Goal: Obtain resource: Download file/media

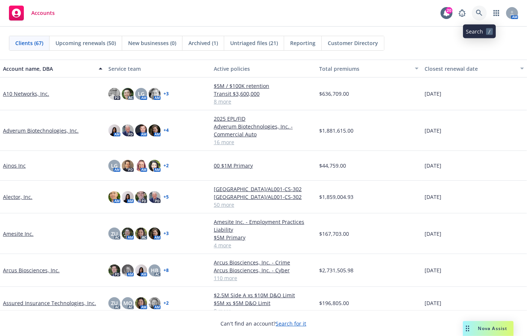
click at [477, 16] on link at bounding box center [479, 13] width 15 height 15
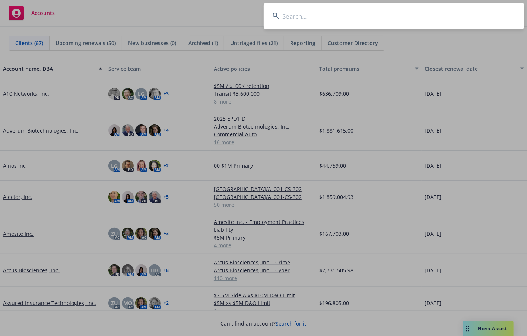
click at [370, 15] on input at bounding box center [394, 16] width 261 height 27
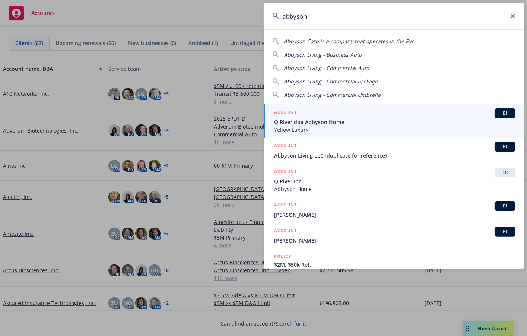
type input "abbyson"
click at [309, 124] on span "Q River dba Abbyson Home" at bounding box center [394, 122] width 241 height 8
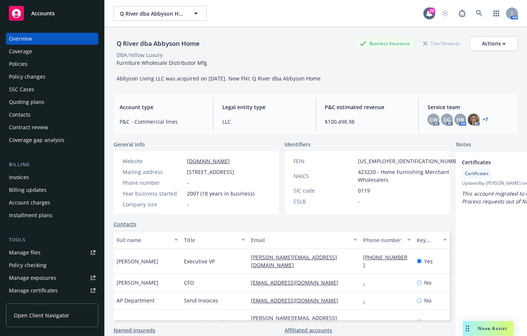
click at [25, 63] on div "Policies" at bounding box center [18, 64] width 19 height 12
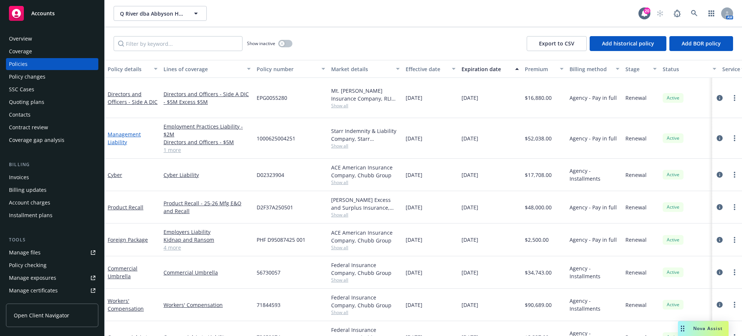
click at [123, 130] on div "Management Liability" at bounding box center [133, 138] width 50 height 16
click at [117, 130] on div "Management Liability" at bounding box center [133, 138] width 50 height 16
click at [115, 133] on link "Management Liability" at bounding box center [124, 138] width 33 height 15
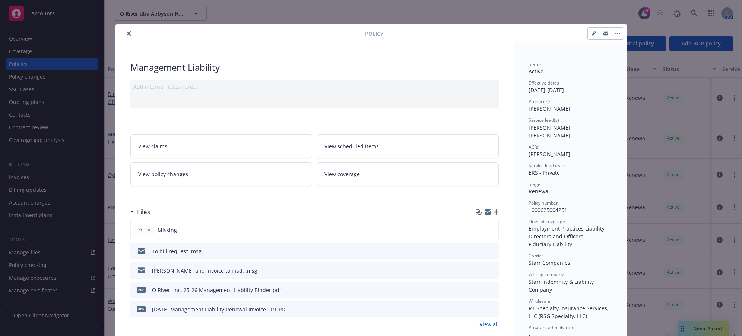
click at [125, 30] on button "close" at bounding box center [128, 33] width 9 height 9
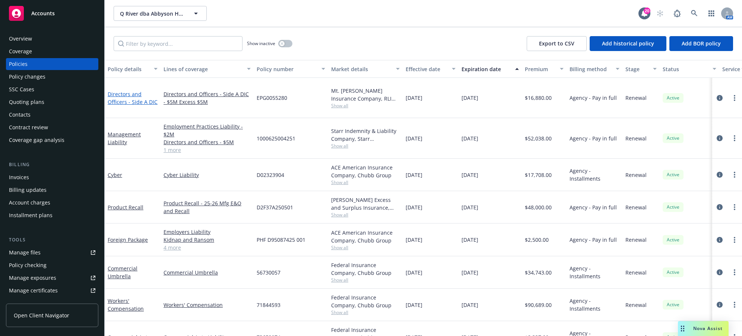
click at [117, 90] on link "Directors and Officers - Side A DIC" at bounding box center [133, 97] width 50 height 15
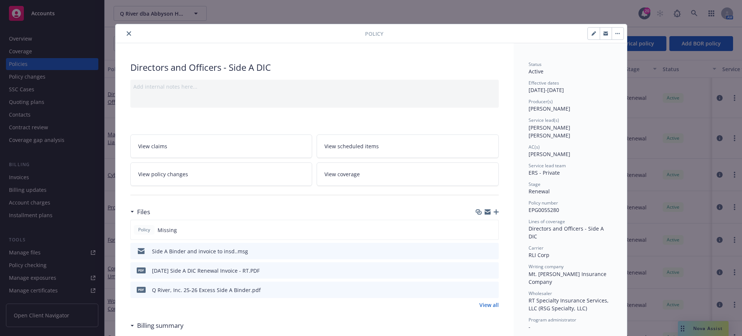
click at [127, 32] on icon "close" at bounding box center [129, 33] width 4 height 4
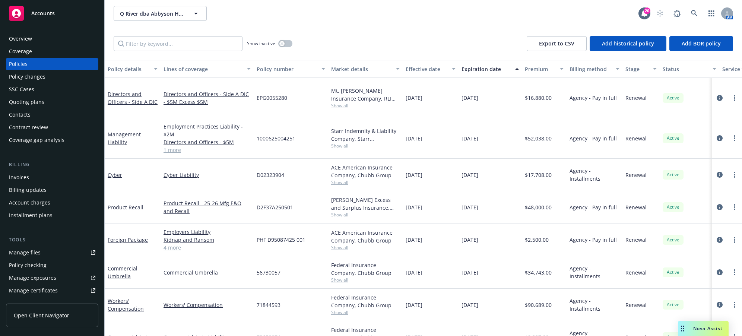
click at [191, 321] on div "Commercial Auto Liability" at bounding box center [207, 337] width 93 height 32
click at [198, 79] on div "Directors and Officers - Side A DIC - $5M Excess $5M" at bounding box center [207, 98] width 93 height 40
click at [127, 130] on div "Management Liability" at bounding box center [133, 138] width 50 height 16
click at [120, 131] on link "Management Liability" at bounding box center [124, 138] width 33 height 15
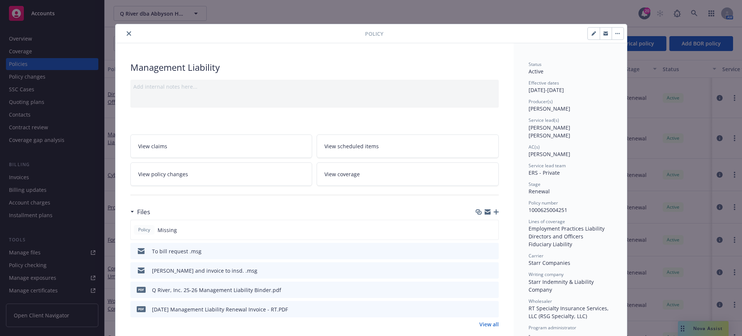
click at [124, 34] on button "close" at bounding box center [128, 33] width 9 height 9
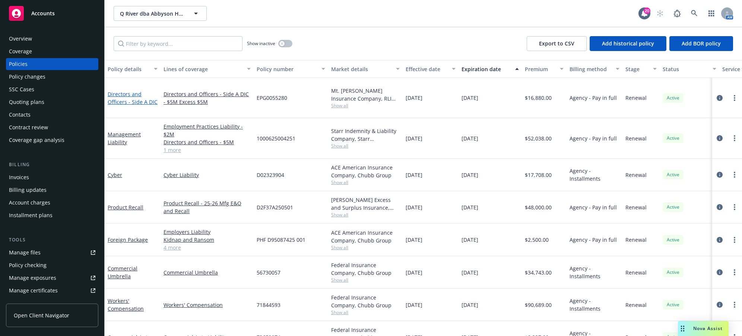
click at [120, 95] on link "Directors and Officers - Side A DIC" at bounding box center [133, 97] width 50 height 15
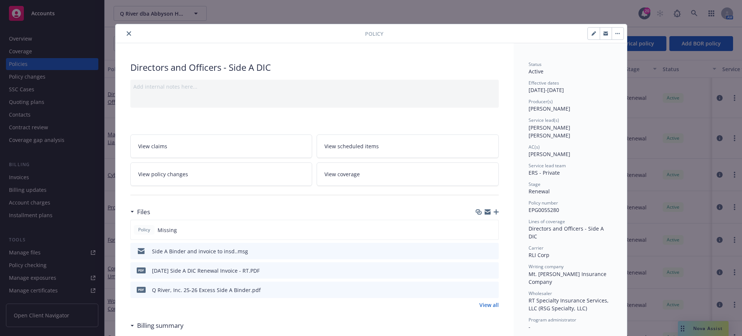
click at [127, 33] on icon "close" at bounding box center [129, 33] width 4 height 4
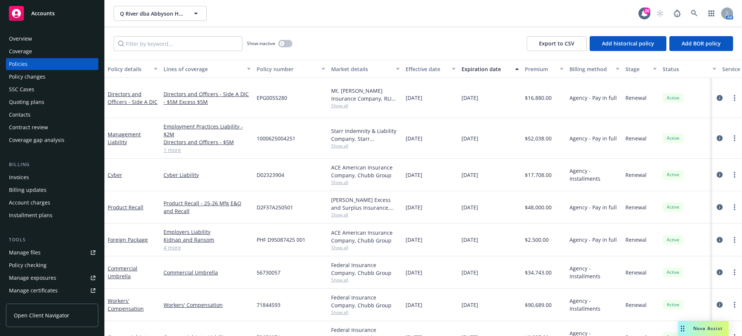
click at [123, 130] on div "Management Liability" at bounding box center [133, 138] width 50 height 16
click at [110, 131] on link "Management Liability" at bounding box center [124, 138] width 33 height 15
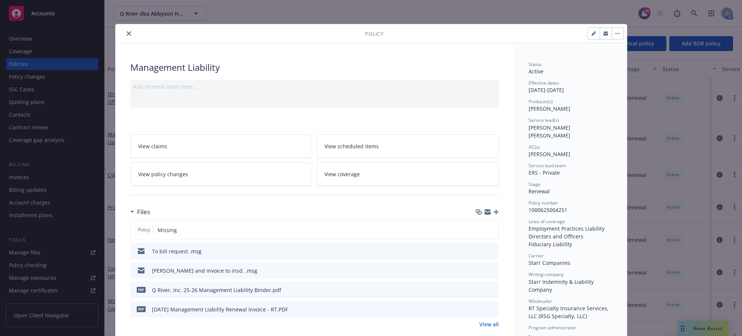
scroll to position [22, 0]
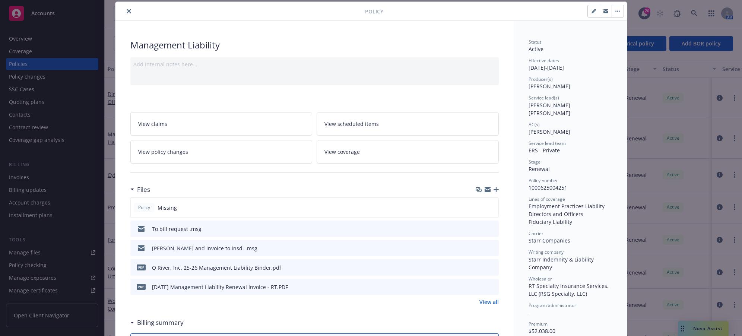
click at [182, 250] on div "ML binder and invoice to insd. .msg" at bounding box center [204, 248] width 105 height 8
click at [491, 247] on icon "preview file" at bounding box center [491, 247] width 7 height 5
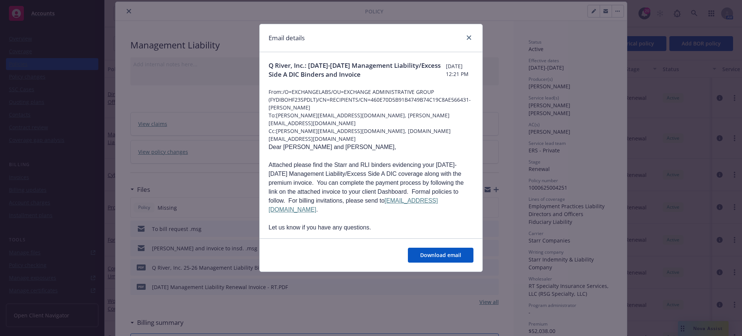
scroll to position [37, 0]
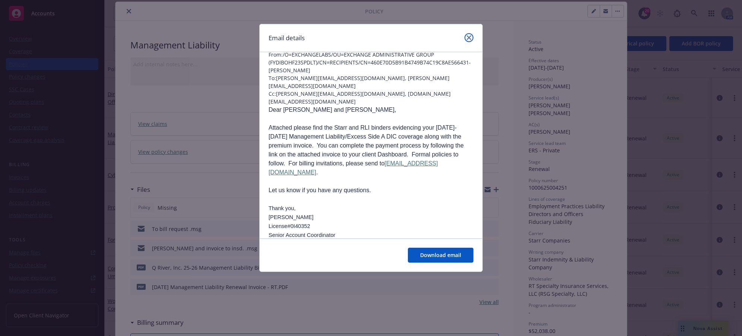
click at [470, 38] on icon "close" at bounding box center [469, 37] width 4 height 4
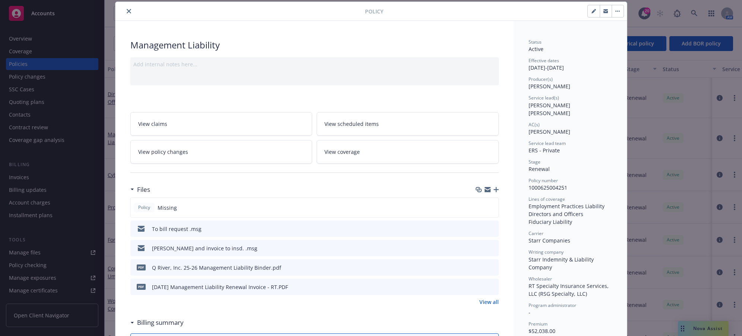
click at [151, 327] on div "Billing summary" at bounding box center [314, 323] width 368 height 16
click at [276, 103] on div "View claims View scheduled items View policy changes View coverage" at bounding box center [314, 133] width 368 height 60
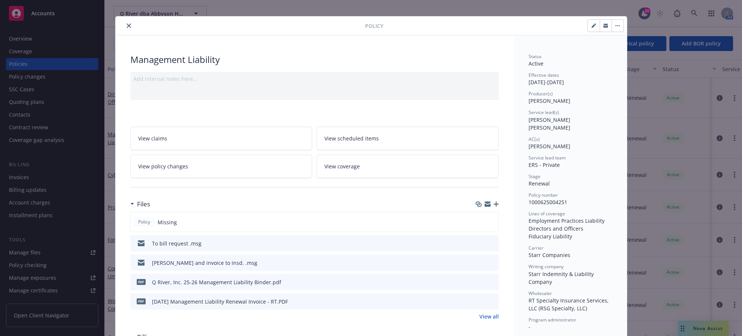
scroll to position [0, 0]
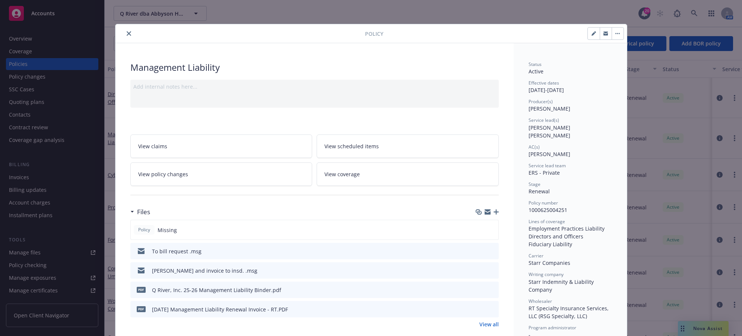
click at [124, 34] on button "close" at bounding box center [128, 33] width 9 height 9
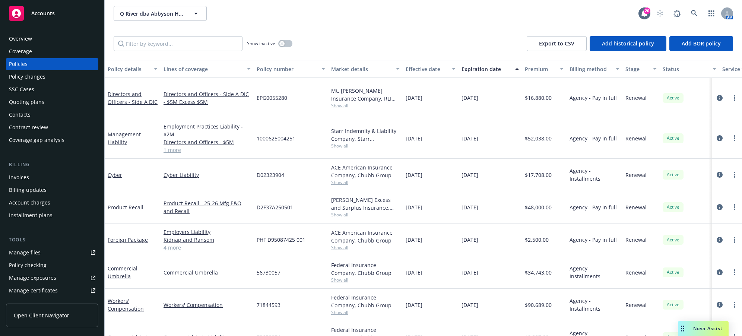
click at [408, 1] on div "Q River dba Abbyson Home Q River dba Abbyson Home 20 AM" at bounding box center [423, 13] width 637 height 27
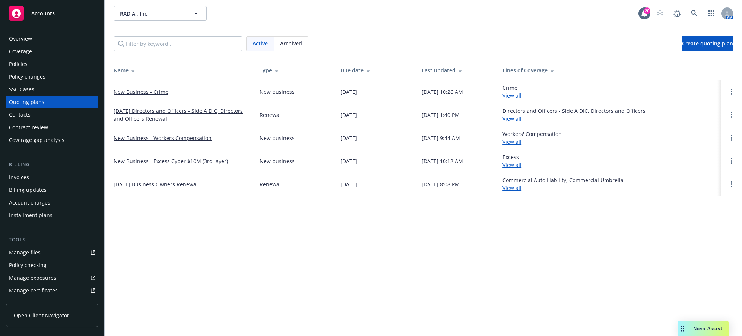
click at [26, 251] on div "Manage files" at bounding box center [25, 253] width 32 height 12
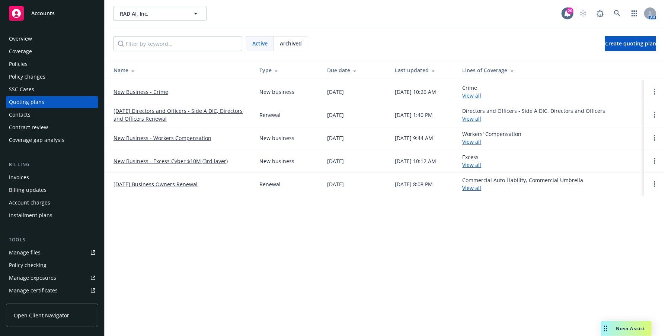
click at [29, 251] on div "Manage files" at bounding box center [25, 253] width 32 height 12
click at [17, 255] on div "Manage files" at bounding box center [25, 253] width 32 height 12
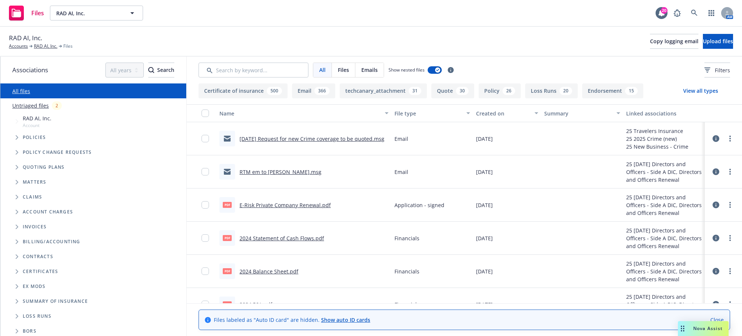
click at [15, 167] on span "Tree Example" at bounding box center [17, 167] width 12 height 12
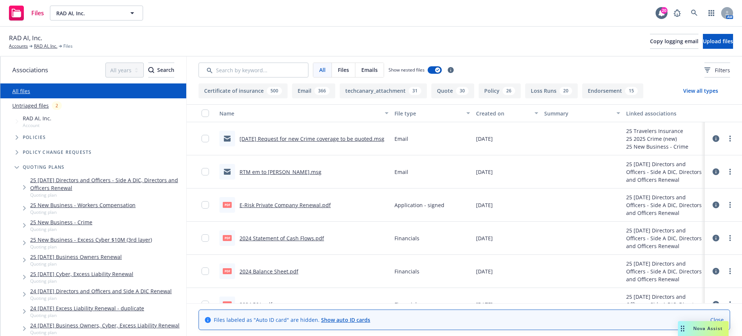
click at [286, 206] on link "E-Risk Private Company Renewal.pdf" at bounding box center [284, 204] width 91 height 7
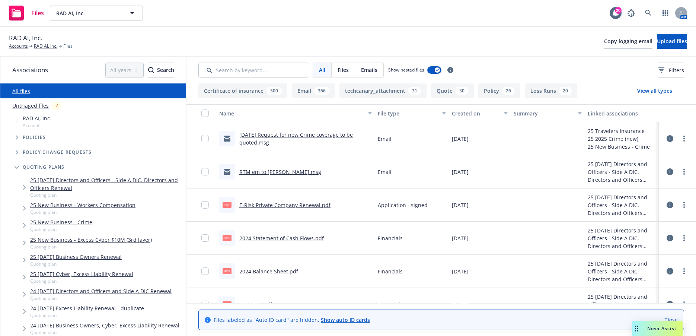
click at [139, 41] on div "RAD AI, Inc. Accounts RAD AI, Inc. Files Copy logging email Upload files" at bounding box center [348, 41] width 679 height 16
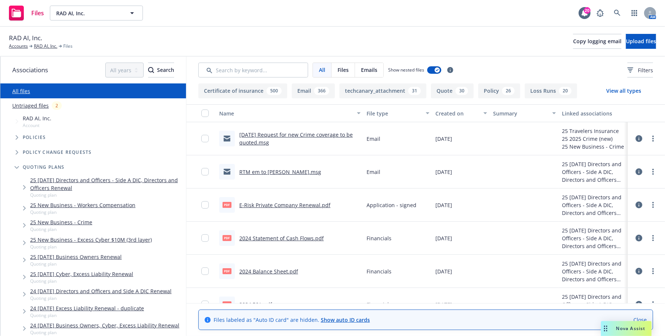
click at [141, 124] on div "RAD AI, Inc. Account" at bounding box center [97, 121] width 178 height 17
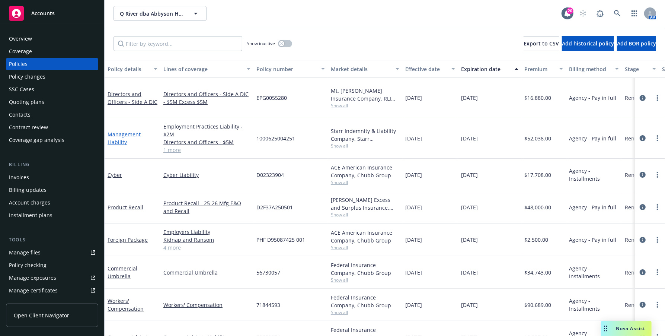
click at [117, 131] on link "Management Liability" at bounding box center [124, 138] width 33 height 15
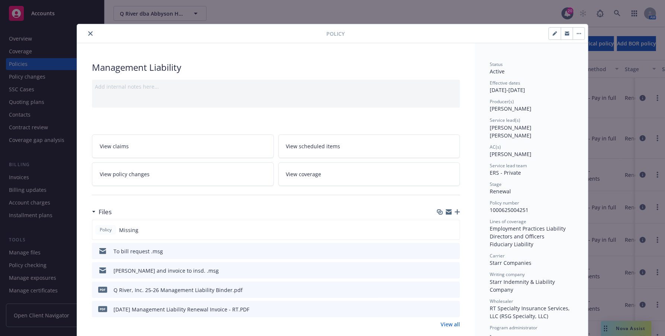
scroll to position [37, 0]
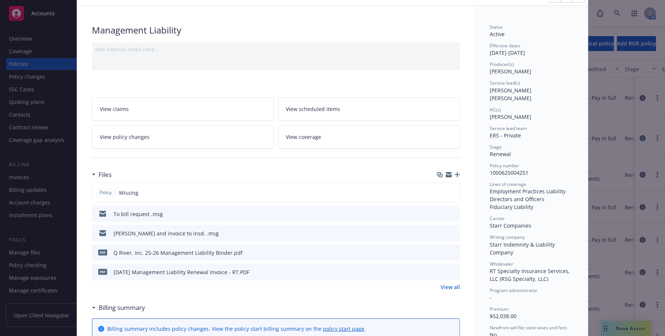
click at [438, 251] on icon "download file" at bounding box center [441, 252] width 6 height 6
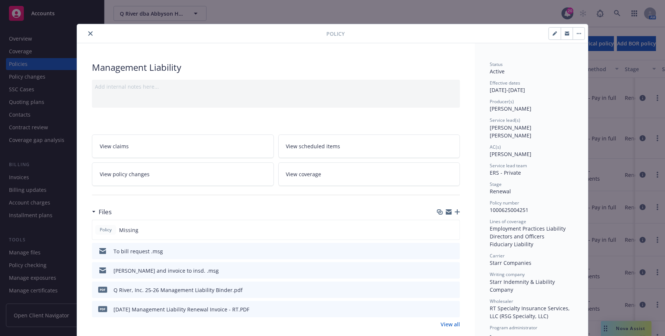
click at [88, 33] on icon "close" at bounding box center [90, 33] width 4 height 4
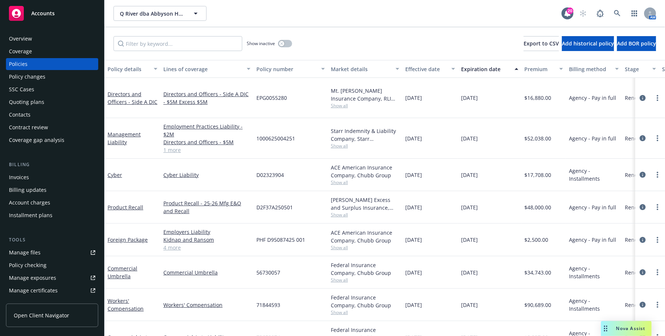
click at [123, 93] on div "Directors and Officers - Side A DIC" at bounding box center [133, 98] width 50 height 16
click at [132, 94] on link "Directors and Officers - Side A DIC" at bounding box center [133, 97] width 50 height 15
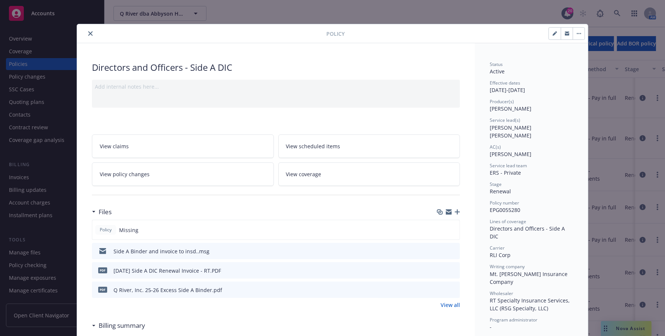
click at [439, 286] on icon "download file" at bounding box center [441, 289] width 6 height 6
click at [88, 33] on icon "close" at bounding box center [90, 33] width 4 height 4
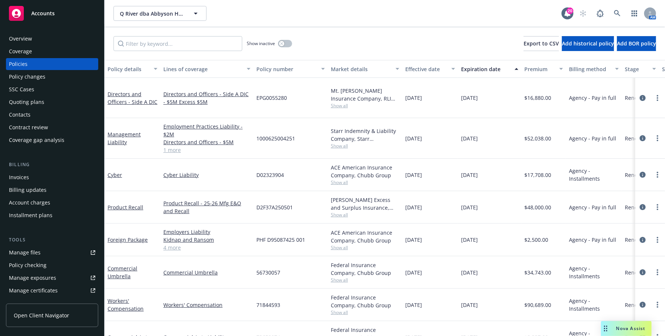
click at [34, 255] on div "Manage files" at bounding box center [25, 253] width 32 height 12
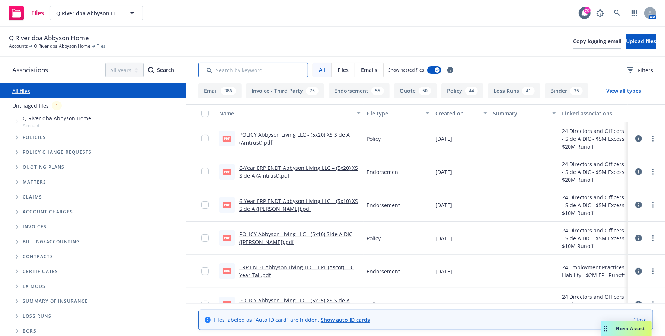
drag, startPoint x: 250, startPoint y: 72, endPoint x: 252, endPoint y: 58, distance: 14.4
click at [250, 72] on input "Search by keyword..." at bounding box center [253, 70] width 110 height 15
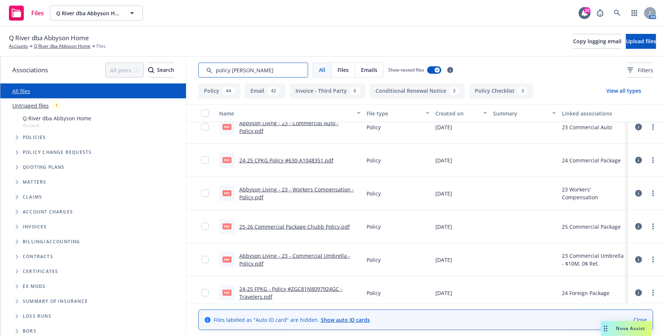
scroll to position [186, 0]
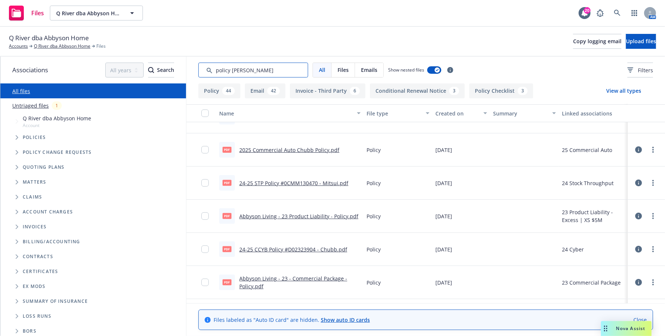
type input "policy manan"
click at [16, 137] on icon "Tree Example" at bounding box center [17, 137] width 3 height 4
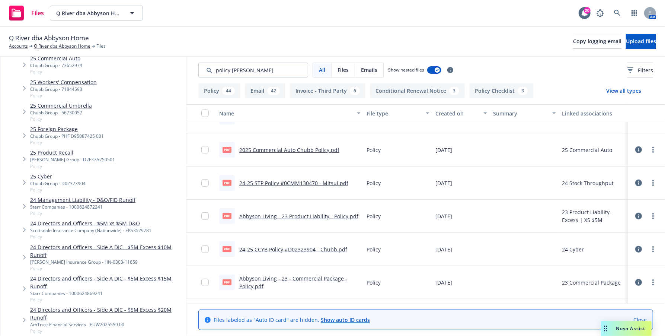
click at [27, 229] on span "Tree Example" at bounding box center [24, 230] width 12 height 12
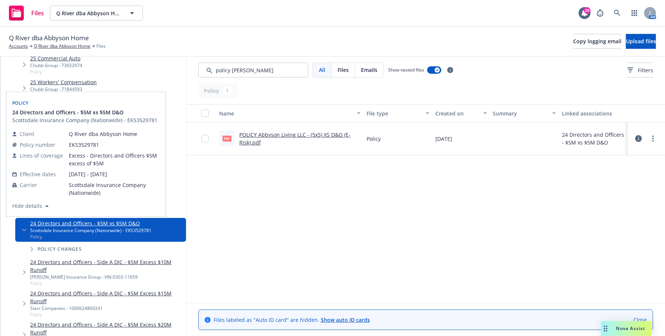
click at [255, 142] on link "POLICY Abbyson Living LLC - (5x5) XS D&O (E-Risk).pdf" at bounding box center [294, 138] width 111 height 15
click at [654, 144] on div at bounding box center [647, 138] width 22 height 15
click at [654, 136] on circle "more" at bounding box center [653, 136] width 1 height 1
click at [614, 167] on link "Download" at bounding box center [621, 168] width 74 height 15
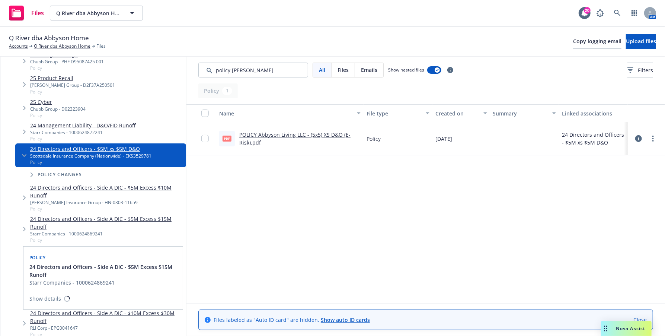
scroll to position [335, 0]
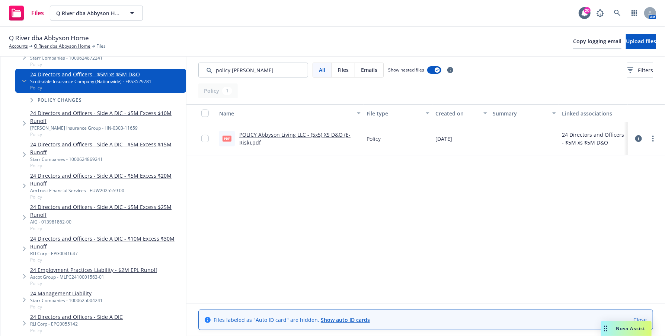
click at [25, 299] on icon "Tree Example" at bounding box center [24, 300] width 3 height 4
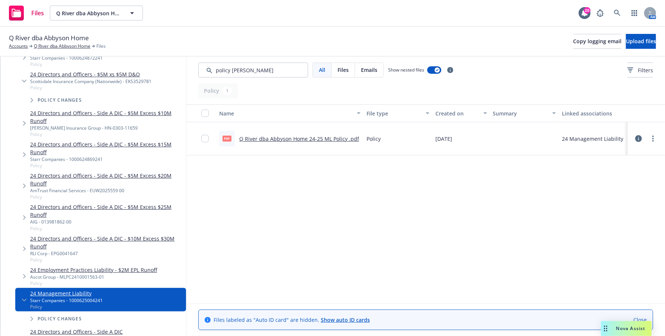
scroll to position [410, 0]
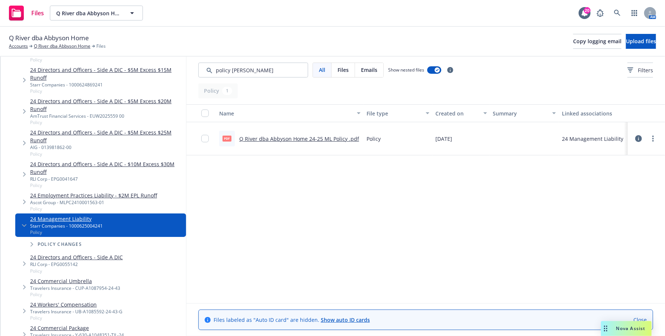
click at [34, 244] on span "Tree Example" at bounding box center [32, 244] width 12 height 12
click at [34, 244] on icon "Tree Example" at bounding box center [31, 244] width 4 height 3
click at [295, 138] on link "Q River dba Abbyson Home 24-25 ML Policy .pdf" at bounding box center [299, 138] width 120 height 7
click at [654, 138] on circle "more" at bounding box center [653, 138] width 1 height 1
click at [605, 166] on link "Download" at bounding box center [621, 168] width 74 height 15
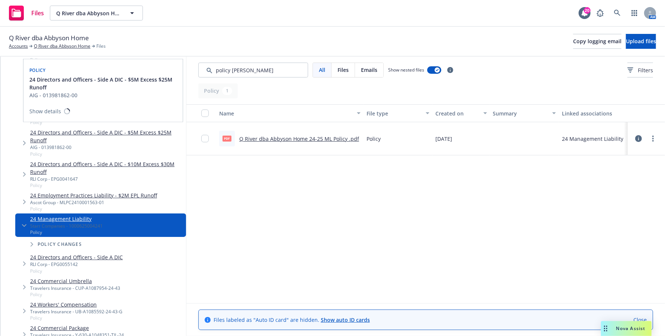
scroll to position [261, 0]
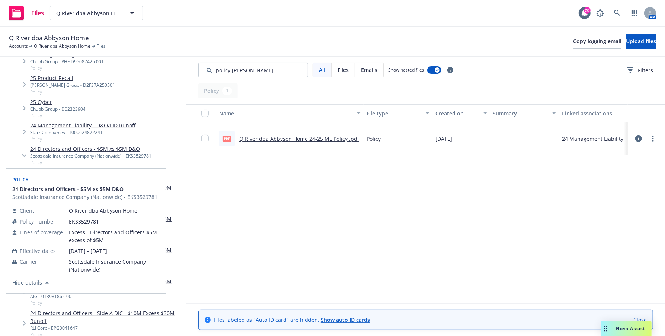
click at [117, 150] on link "24 Directors and Officers - $5M xs $5M D&O" at bounding box center [90, 149] width 121 height 8
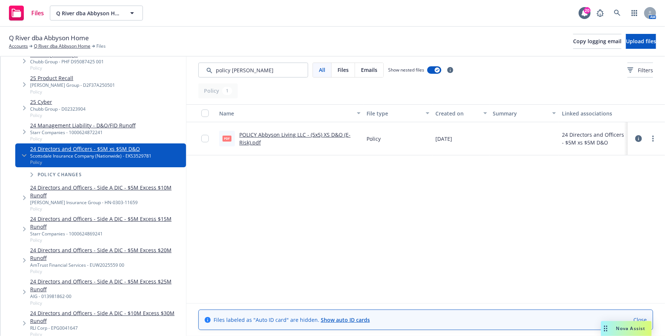
click at [351, 248] on div "Name File type Created on Summary Linked associations pdf POLICY Abbyson Living…" at bounding box center [426, 203] width 479 height 199
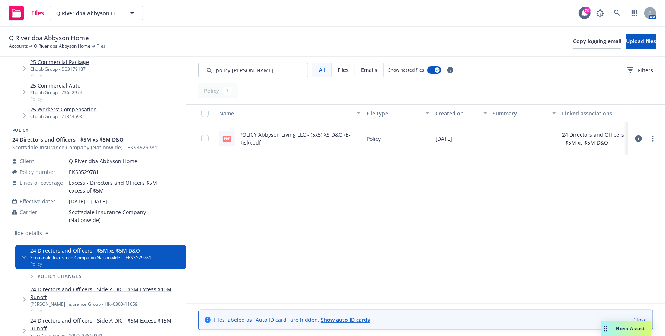
scroll to position [186, 0]
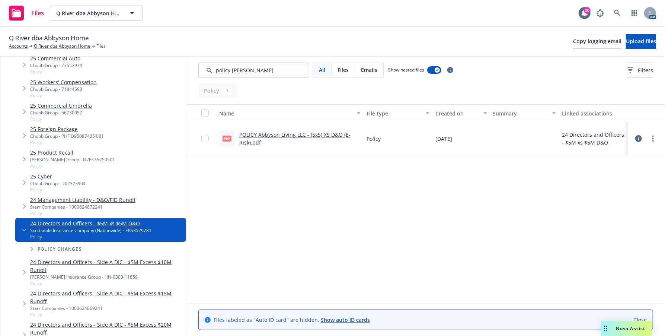
click at [67, 203] on link "24 Management Liability - D&O/FID Runoff" at bounding box center [82, 200] width 105 height 8
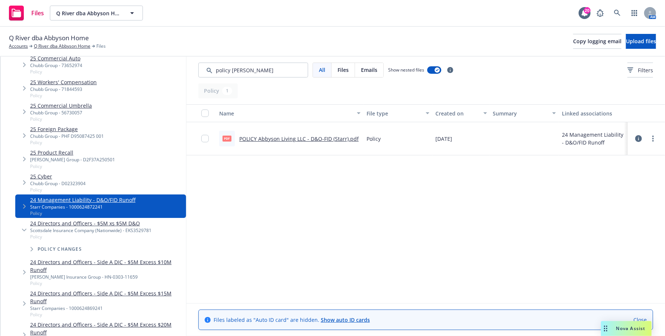
click at [332, 238] on div "Name File type Created on Summary Linked associations pdf POLICY Abbyson Living…" at bounding box center [426, 203] width 479 height 199
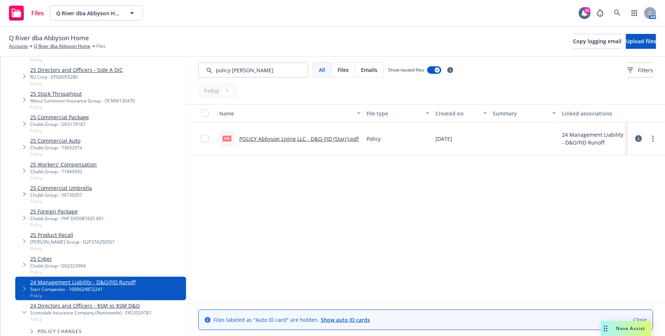
scroll to position [112, 0]
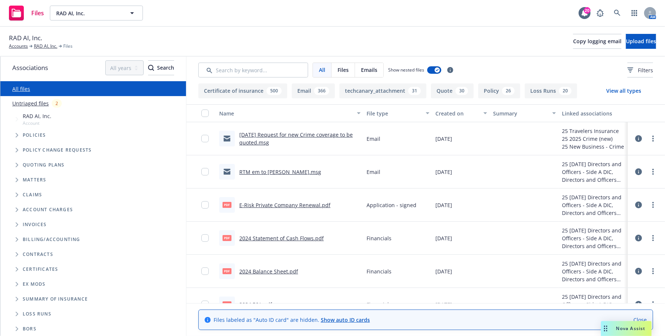
scroll to position [3, 0]
click at [16, 163] on icon "Tree Example" at bounding box center [17, 164] width 3 height 4
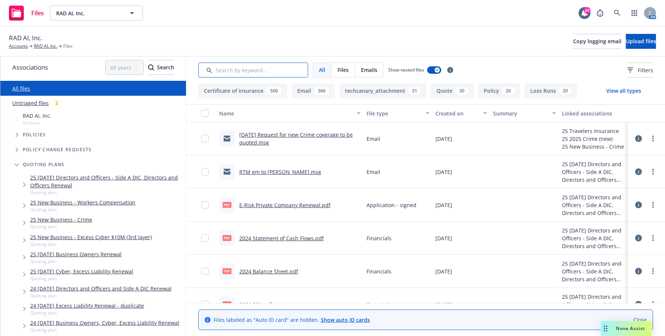
click at [256, 66] on input "Search by keyword..." at bounding box center [253, 70] width 110 height 15
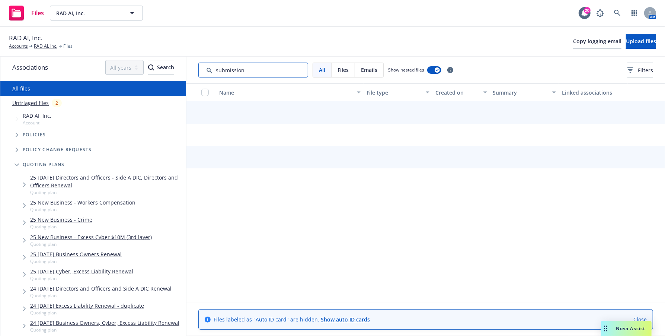
type input "submission"
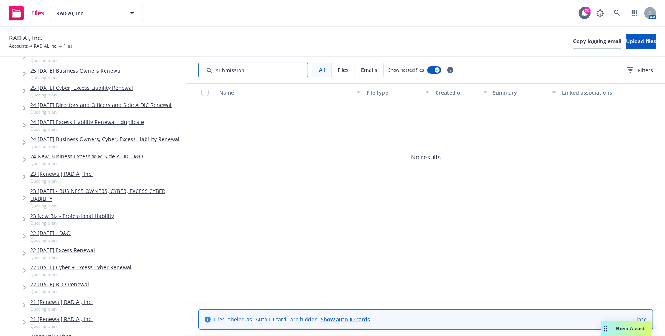
scroll to position [149, 0]
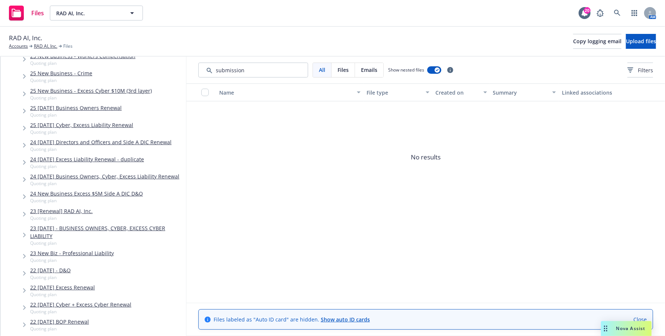
click at [25, 145] on icon "Tree Example" at bounding box center [24, 145] width 3 height 4
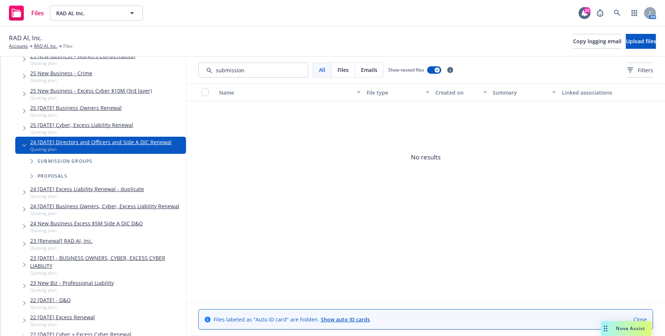
click at [32, 161] on icon "Tree Example" at bounding box center [32, 161] width 3 height 4
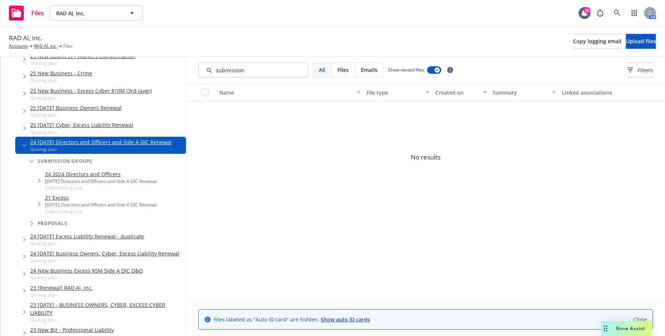
click at [38, 182] on icon "Tree Example" at bounding box center [39, 180] width 3 height 4
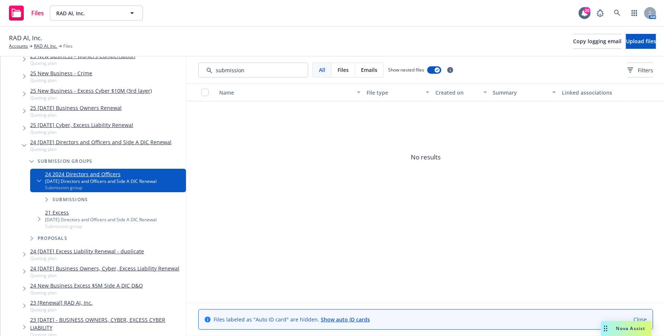
click at [45, 199] on span "Tree Example" at bounding box center [47, 200] width 12 height 12
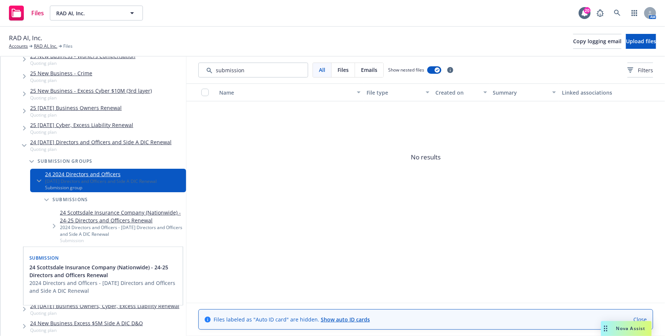
click at [100, 212] on link "24 Scottsdale Insurance Company (Nationwide) - 24-25 Directors and Officers Ren…" at bounding box center [121, 217] width 123 height 16
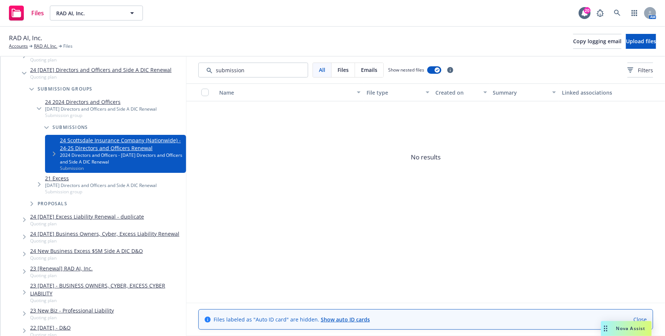
scroll to position [223, 0]
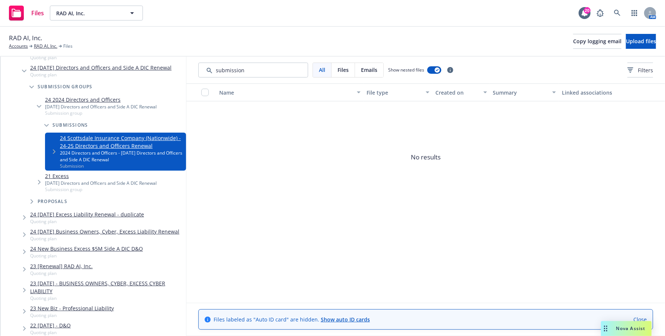
click at [38, 181] on icon "Tree Example" at bounding box center [39, 182] width 3 height 4
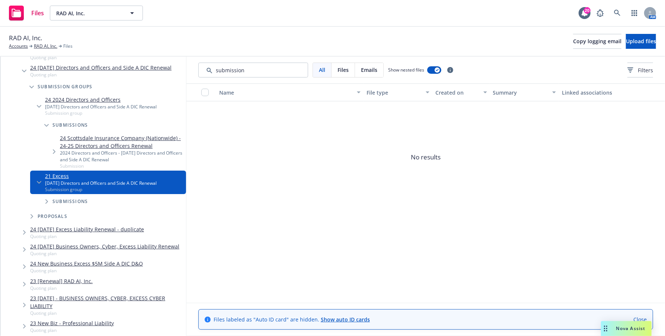
click at [61, 203] on span "Submissions" at bounding box center [70, 201] width 35 height 4
click at [45, 204] on span "Tree Example" at bounding box center [47, 202] width 12 height 12
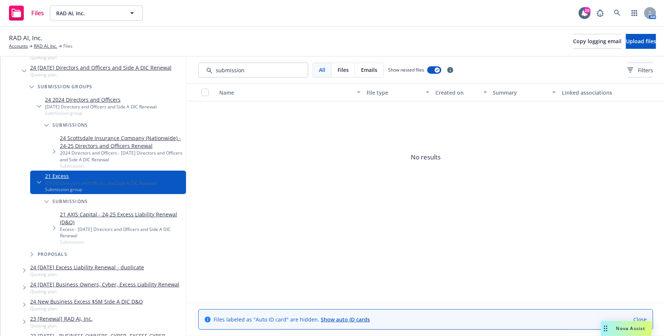
click at [85, 216] on link "21 AXIS Capital - 24-25 Excess Liability Renewal (D&O)" at bounding box center [121, 218] width 123 height 16
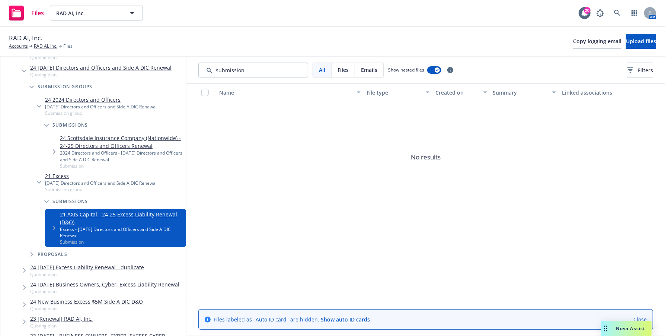
click at [74, 98] on link "24 2024 Directors and Officers" at bounding box center [101, 100] width 112 height 8
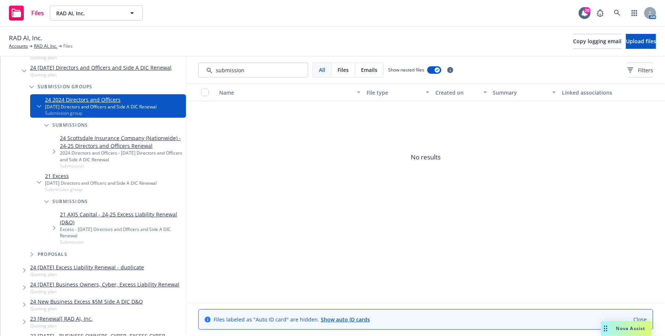
scroll to position [261, 0]
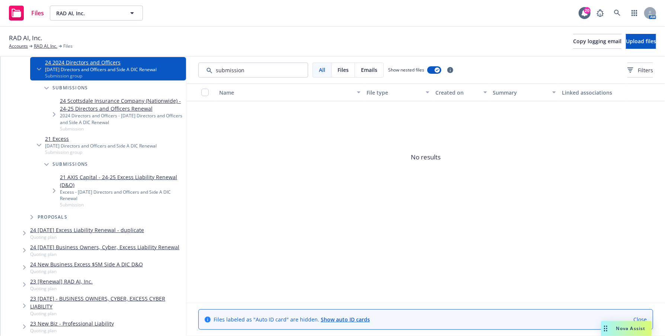
click at [22, 232] on span "Tree Example" at bounding box center [24, 233] width 12 height 12
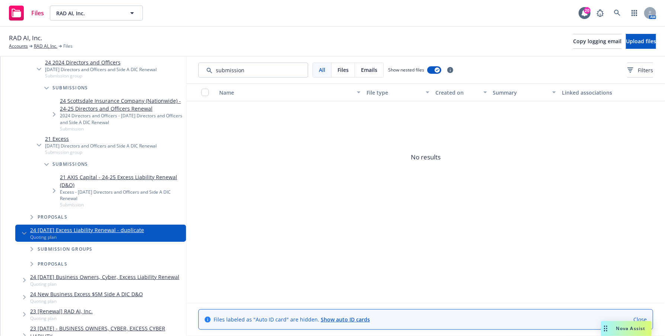
click at [29, 248] on span "Tree Example" at bounding box center [32, 249] width 12 height 12
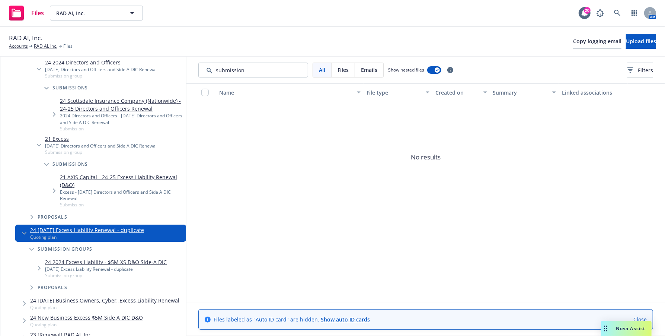
click at [50, 258] on link "24 2024 Excess Liability - $5M XS D&O Side-A DIC" at bounding box center [106, 262] width 122 height 8
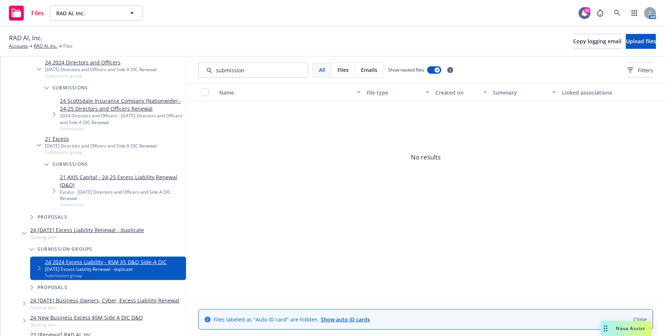
click at [32, 219] on icon "Tree Example" at bounding box center [32, 217] width 3 height 4
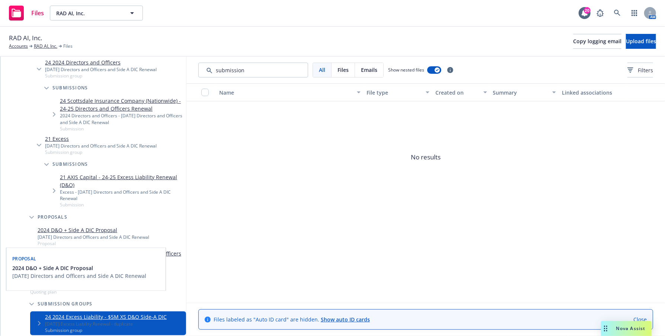
click at [57, 231] on link "2024 D&O + Side A DIC Proposal" at bounding box center [94, 230] width 112 height 8
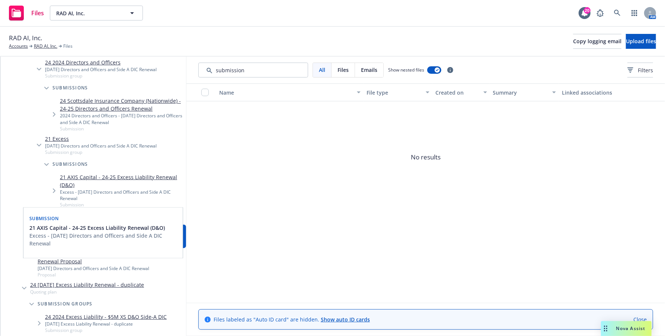
click at [63, 258] on div "Submission 21 AXIS Capital - 24-25 Excess Liability Renewal (D&O) Excess - 12/1…" at bounding box center [103, 236] width 160 height 51
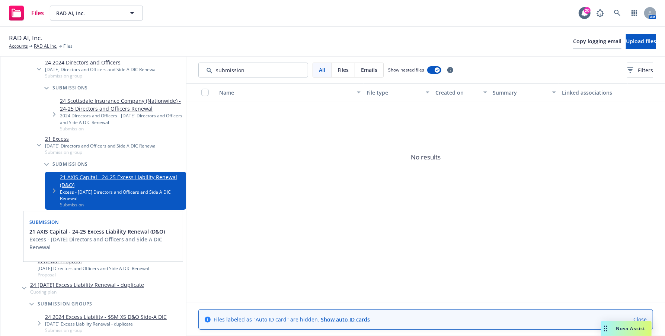
click at [63, 258] on div "Submission 21 AXIS Capital - 24-25 Excess Liability Renewal (D&O) Excess - 12/1…" at bounding box center [102, 236] width 159 height 50
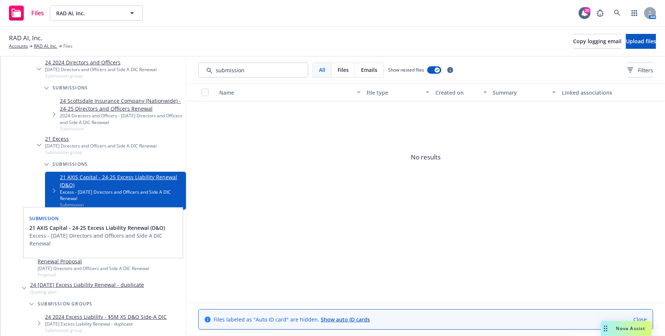
click at [371, 178] on span "No results" at bounding box center [426, 157] width 479 height 112
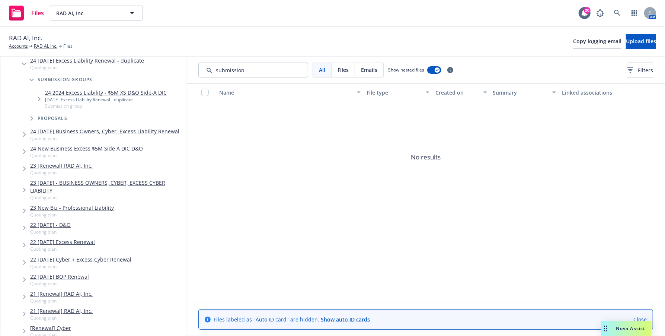
scroll to position [484, 0]
click at [26, 137] on span "Tree Example" at bounding box center [24, 135] width 12 height 12
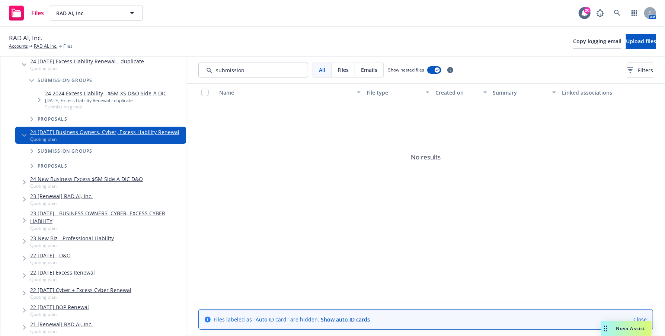
click at [29, 172] on span "Tree Example" at bounding box center [32, 166] width 12 height 12
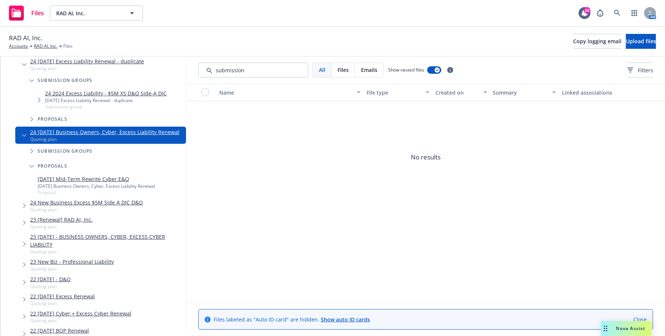
click at [29, 157] on span "Tree Example" at bounding box center [32, 151] width 12 height 12
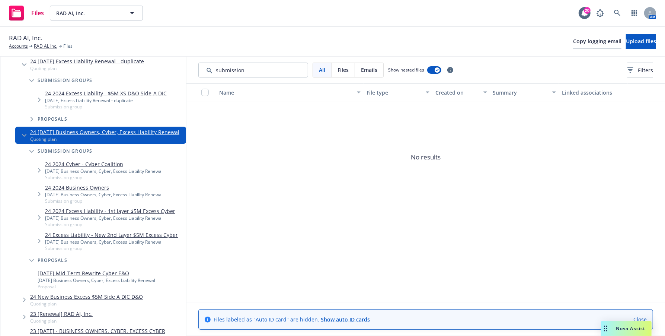
scroll to position [298, 0]
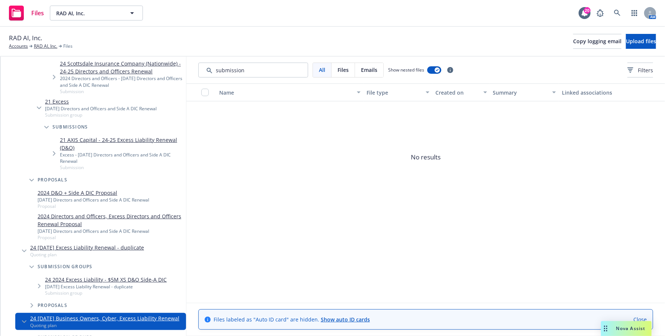
click at [31, 181] on icon "Tree Example" at bounding box center [31, 180] width 4 height 3
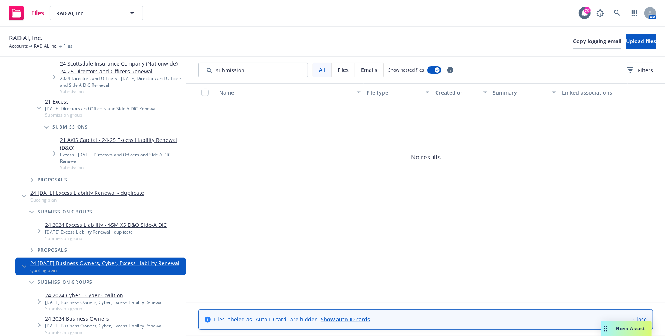
click at [25, 195] on icon "Tree Example" at bounding box center [24, 196] width 4 height 3
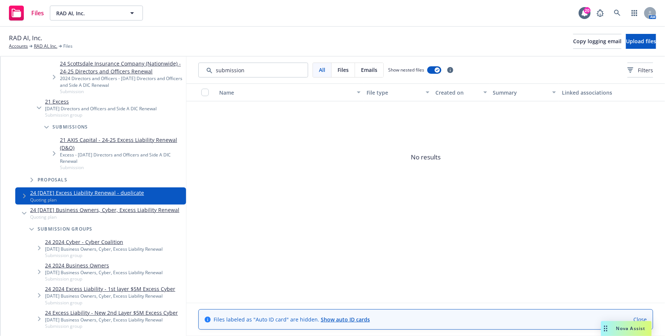
click at [24, 215] on icon "Tree Example" at bounding box center [24, 213] width 4 height 3
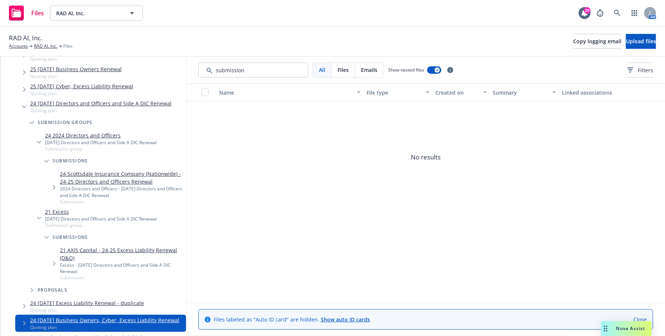
scroll to position [74, 0]
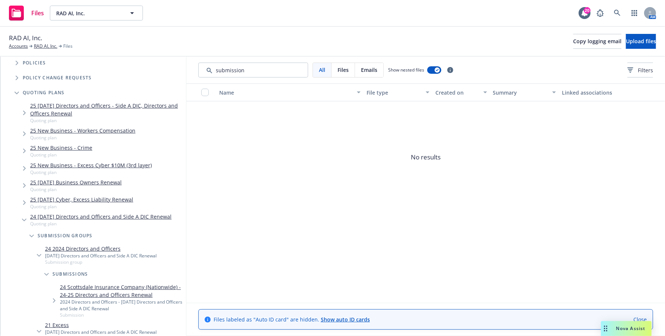
click at [25, 219] on icon "Tree Example" at bounding box center [24, 220] width 4 height 3
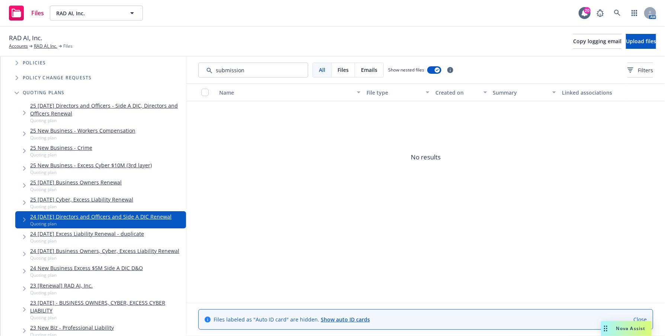
click at [346, 71] on span "Files" at bounding box center [343, 70] width 11 height 8
click at [18, 91] on span "Tree Example" at bounding box center [17, 93] width 12 height 12
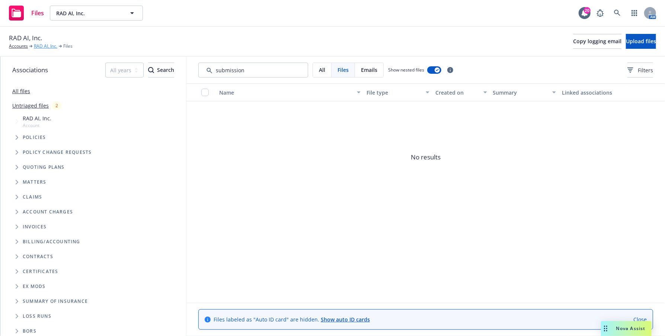
click at [43, 46] on link "RAD AI, Inc." at bounding box center [45, 46] width 23 height 7
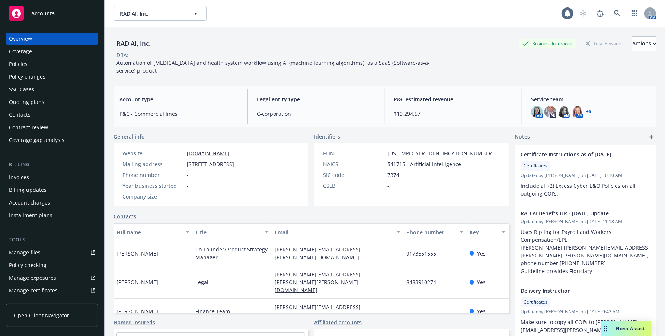
click at [19, 102] on div "Quoting plans" at bounding box center [26, 102] width 35 height 12
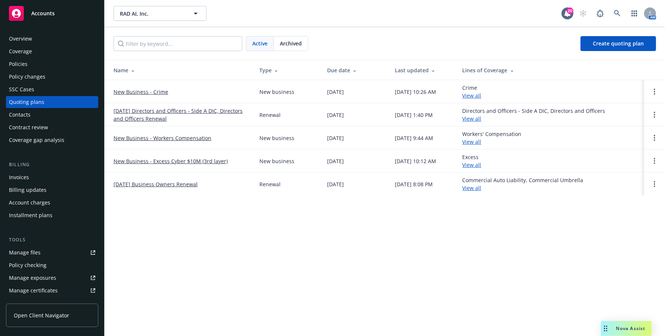
click at [123, 114] on link "[DATE] Directors and Officers - Side A DIC, Directors and Officers Renewal" at bounding box center [181, 115] width 134 height 16
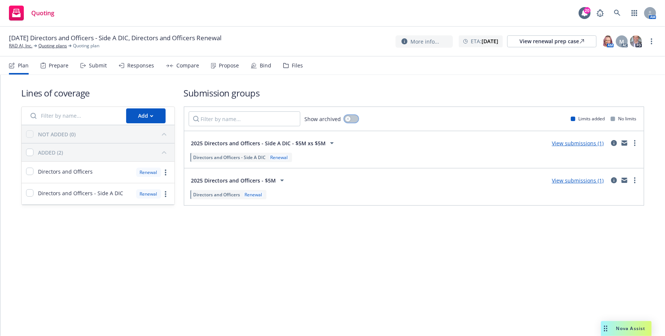
click at [347, 119] on icon "button" at bounding box center [348, 118] width 3 height 3
click at [292, 66] on div "Files" at bounding box center [297, 66] width 11 height 6
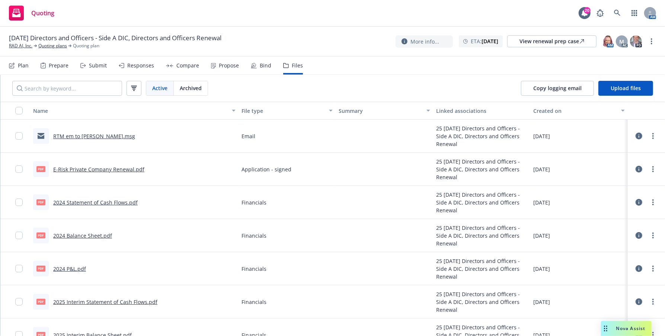
click at [196, 85] on span "Archived" at bounding box center [191, 88] width 22 height 8
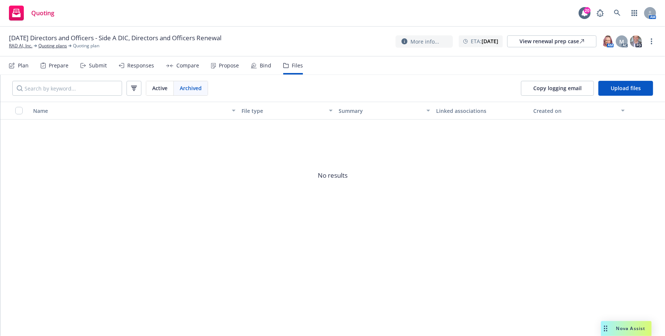
click at [159, 90] on span "Active" at bounding box center [159, 88] width 15 height 8
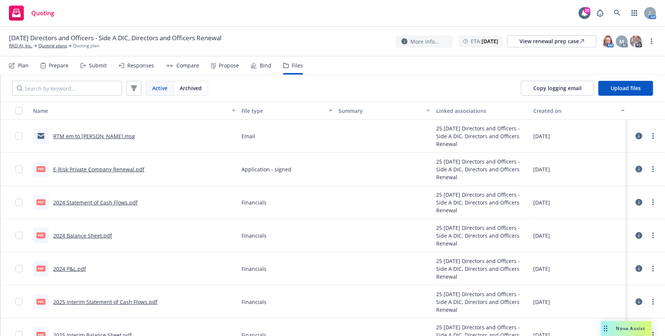
click at [161, 88] on span "Active" at bounding box center [159, 88] width 15 height 8
click at [200, 84] on span "Archived" at bounding box center [191, 88] width 22 height 8
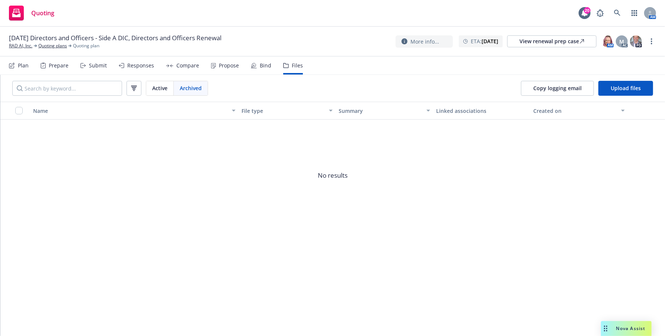
click at [161, 90] on span "Active" at bounding box center [159, 88] width 15 height 8
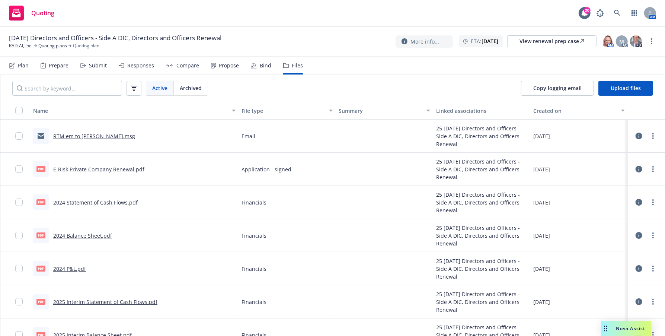
drag, startPoint x: 97, startPoint y: 14, endPoint x: 106, endPoint y: 12, distance: 8.9
click at [97, 14] on div "Quoting 20 AM" at bounding box center [332, 13] width 665 height 27
